Goal: Transaction & Acquisition: Purchase product/service

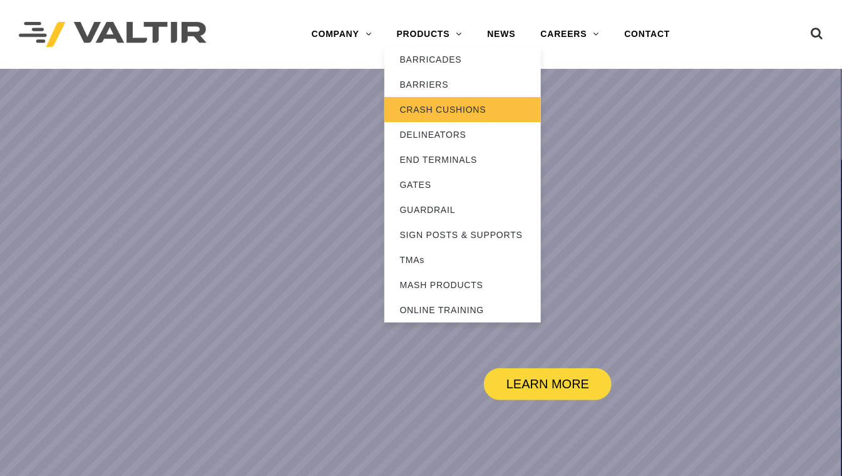
click at [470, 103] on link "CRASH CUSHIONS" at bounding box center [462, 109] width 157 height 25
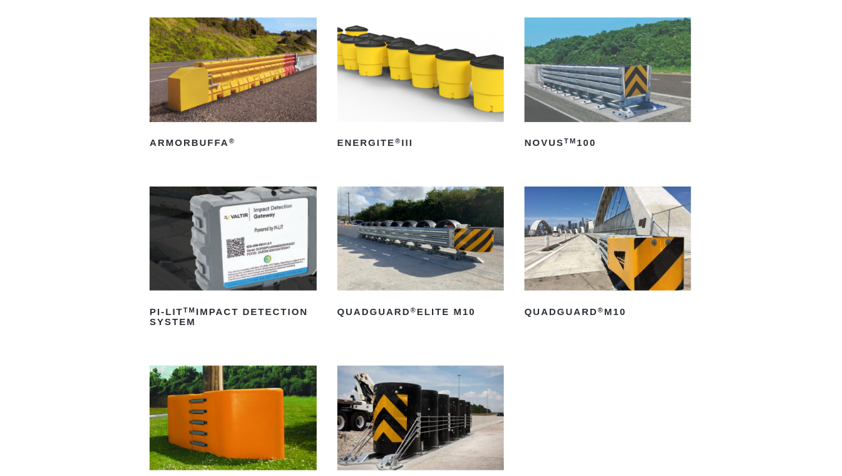
scroll to position [312, 0]
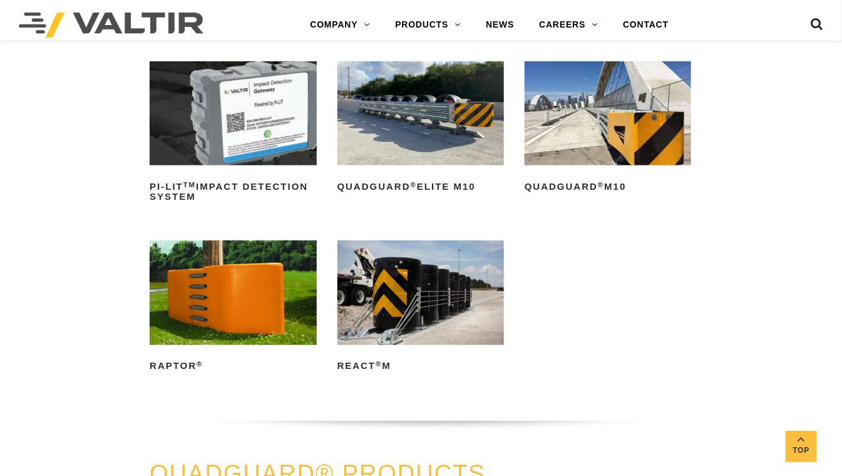
click at [269, 280] on img at bounding box center [233, 292] width 167 height 105
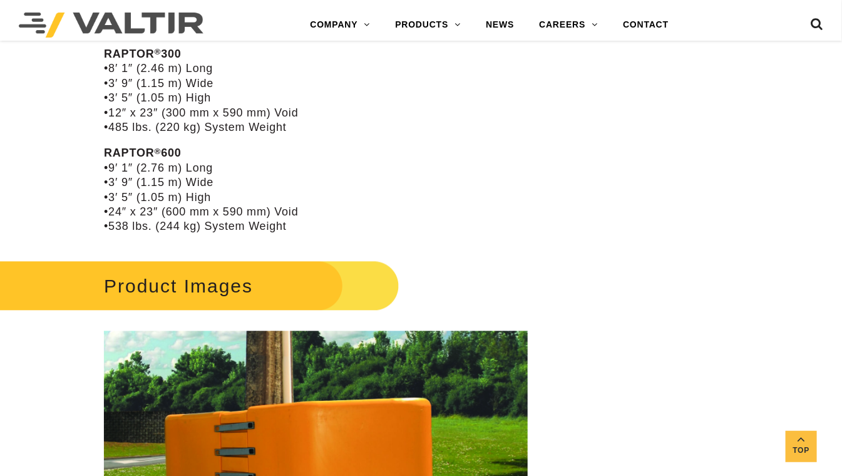
scroll to position [876, 0]
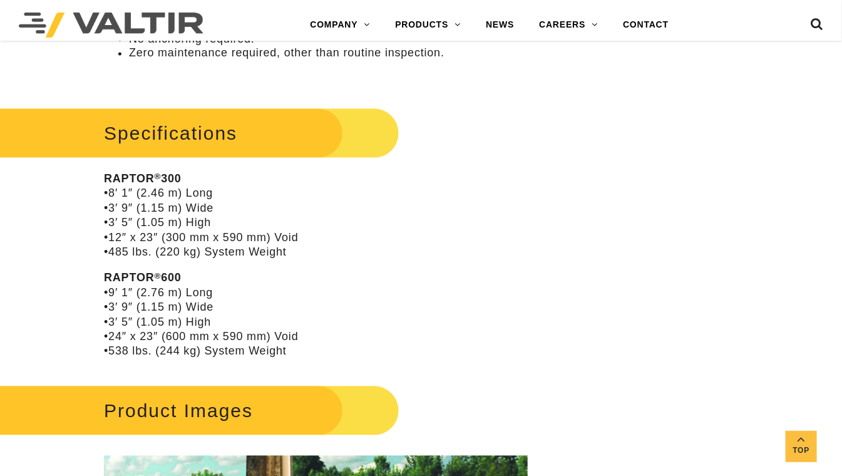
drag, startPoint x: 245, startPoint y: 152, endPoint x: 240, endPoint y: 161, distance: 10.4
click at [245, 152] on h2 "Specifications" at bounding box center [187, 134] width 421 height 58
click at [190, 222] on p "RAPTOR ® 300 •8′ 1″ (2.46 m) Long •3′ 9″ (1.15 m) Wide •3′ 5″ (1.05 m) High •12…" at bounding box center [316, 216] width 424 height 88
click at [101, 172] on div "**********" at bounding box center [316, 285] width 492 height 2072
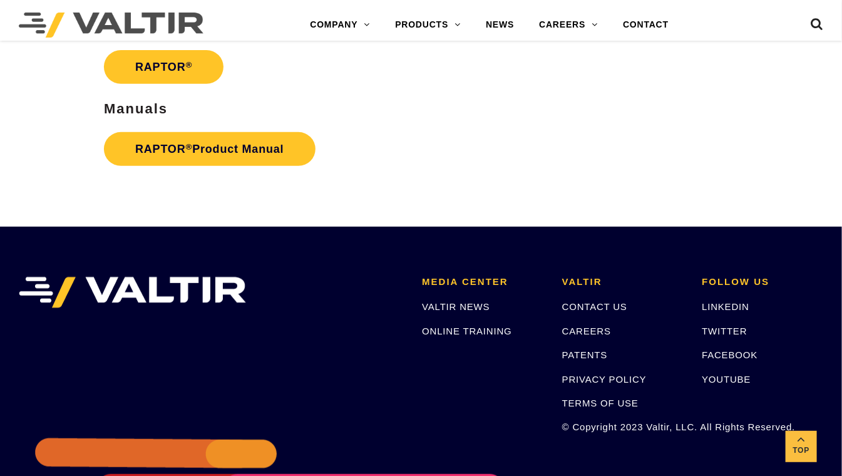
scroll to position [2128, 0]
